Goal: Download file/media

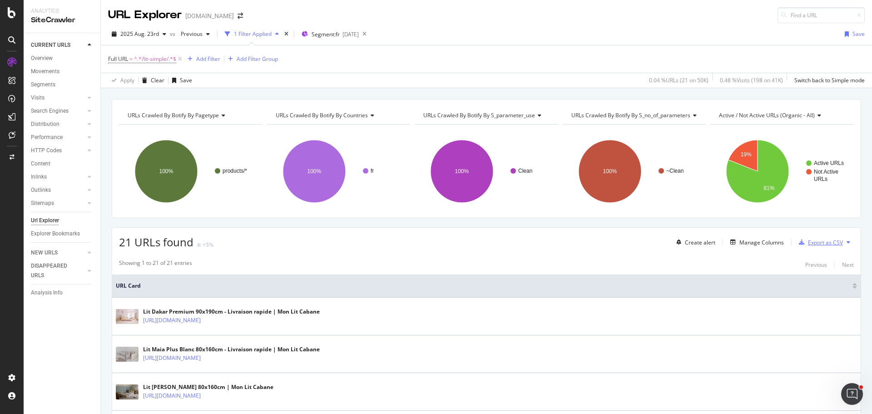
click at [810, 243] on div "Export as CSV" at bounding box center [825, 242] width 35 height 8
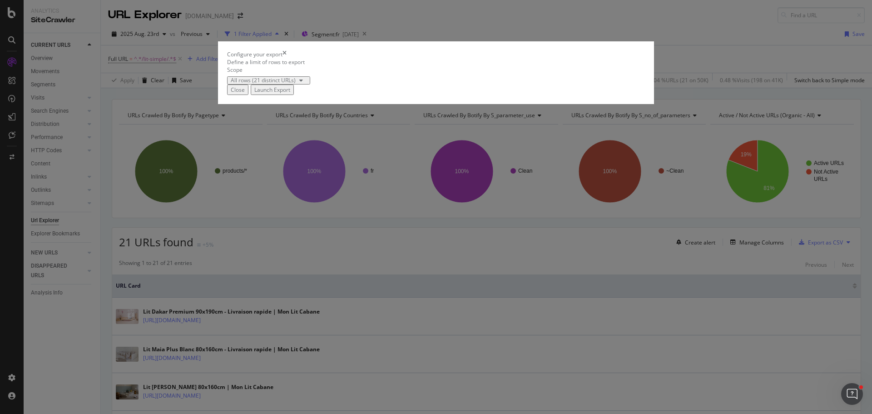
click at [290, 94] on div "Launch Export" at bounding box center [272, 90] width 36 height 8
